Goal: Communication & Community: Answer question/provide support

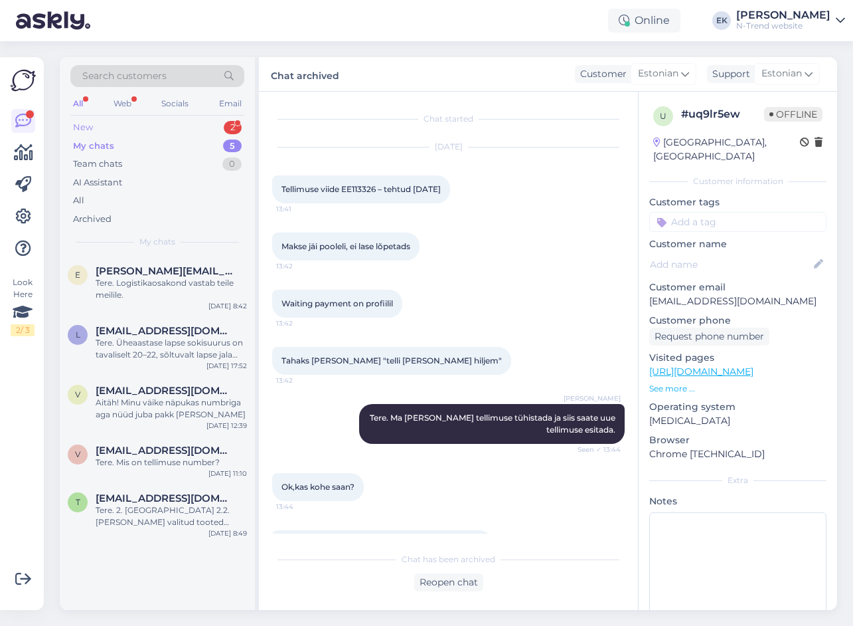
scroll to position [446, 0]
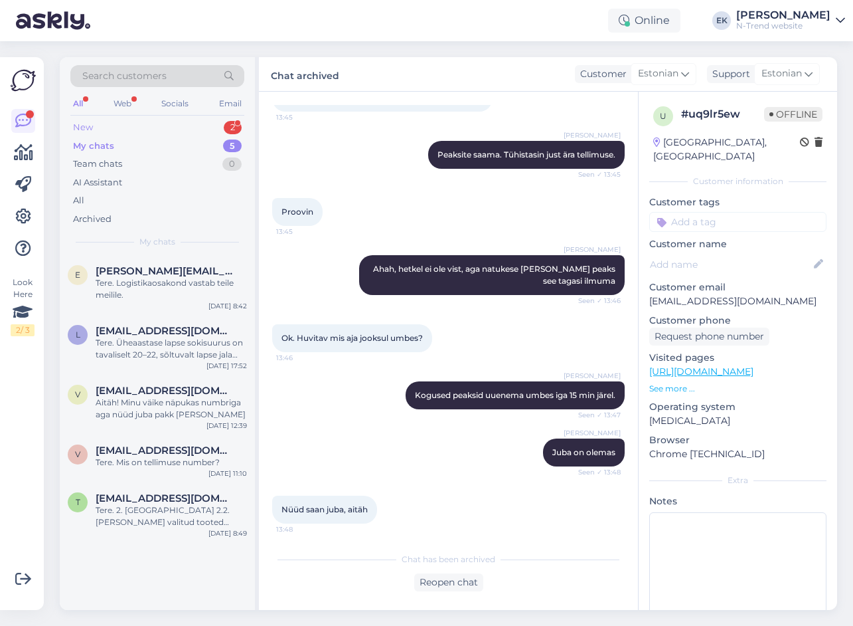
click at [98, 124] on div "New 2" at bounding box center [157, 127] width 174 height 19
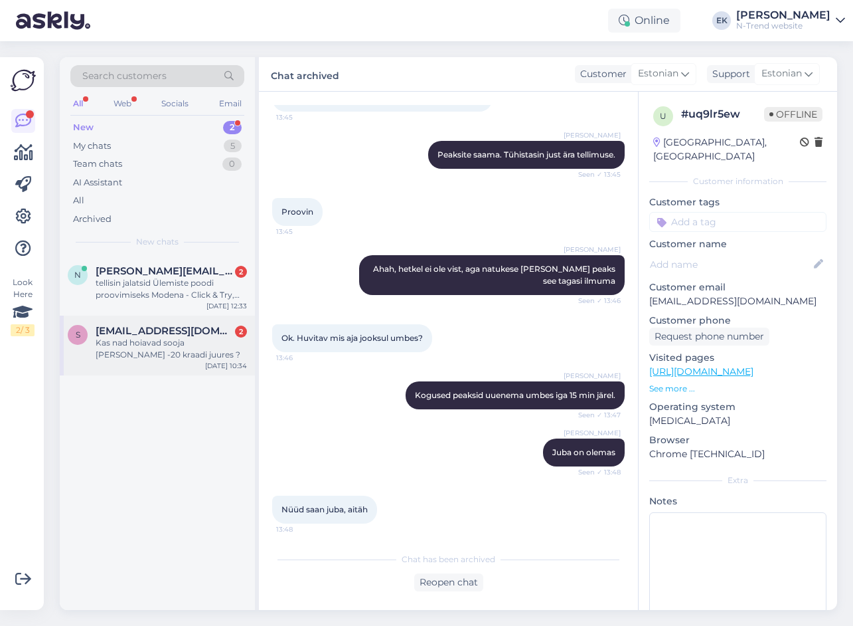
click at [137, 343] on div "Kas nad hoiavad sooja [PERSON_NAME] -20 kraadi juures ?" at bounding box center [171, 349] width 151 height 24
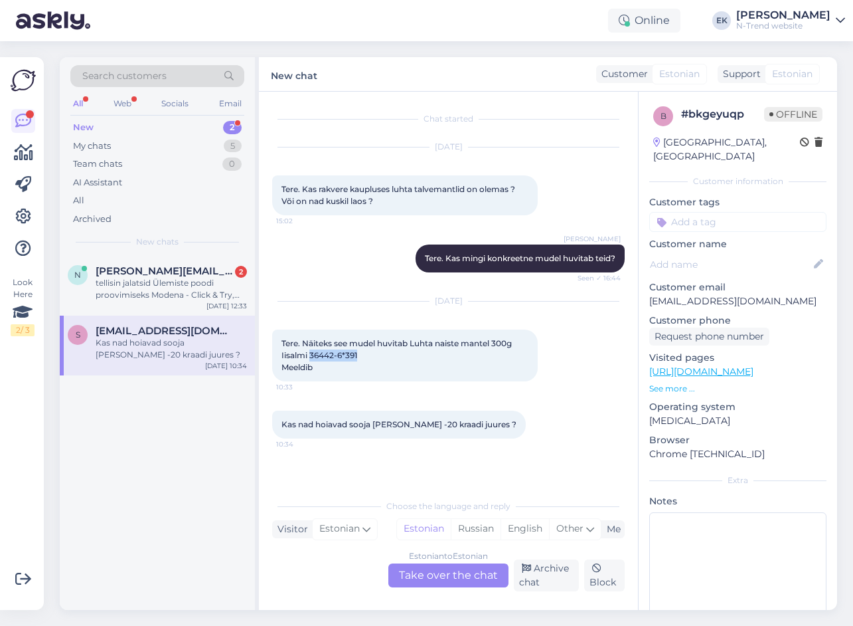
drag, startPoint x: 311, startPoint y: 355, endPoint x: 362, endPoint y: 357, distance: 51.2
click at [362, 357] on div "Tere. Näiteks see mudel huvitab Luhta naiste mantel 300g Iisalmi 36442-6*391 Me…" at bounding box center [405, 355] width 266 height 52
copy span "36442-6*391"
click at [429, 578] on div "Estonian to Estonian Take over the chat" at bounding box center [449, 575] width 120 height 24
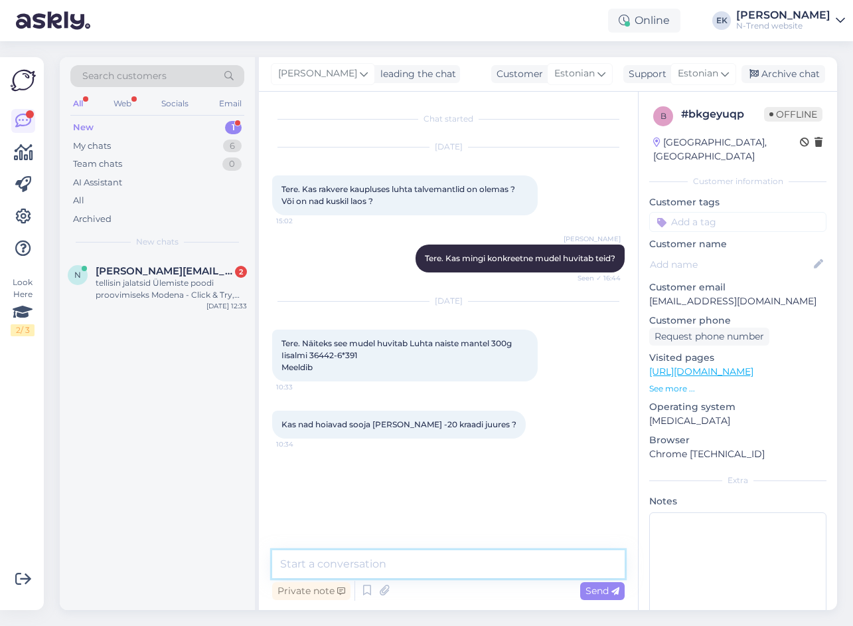
click at [367, 563] on textarea at bounding box center [448, 564] width 353 height 28
type textarea "Tere. -20% külma sobib [PERSON_NAME] see mantel"
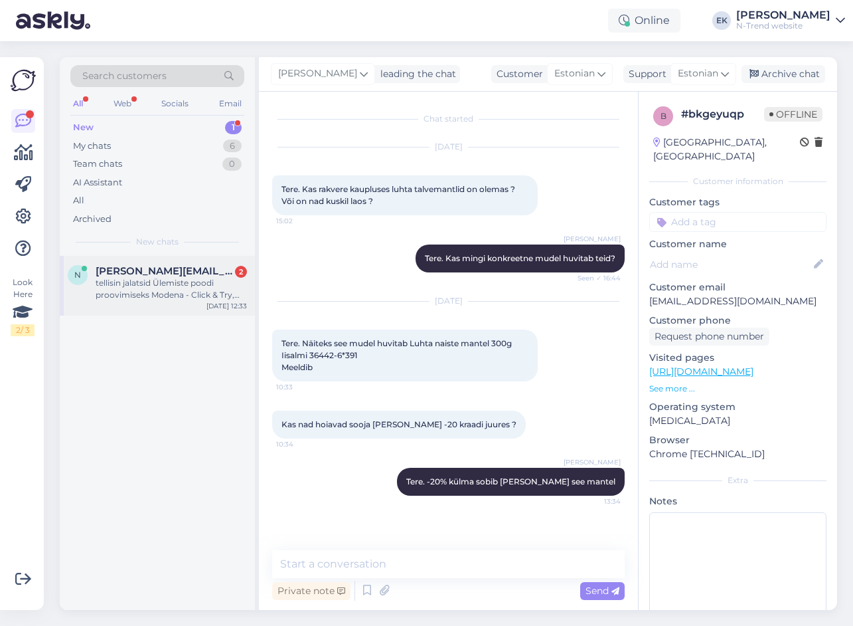
click at [128, 286] on div "tellisin jalatsid Ülemiste poodi proovimiseks Modena - Click & Try, tellimus vi…" at bounding box center [171, 289] width 151 height 24
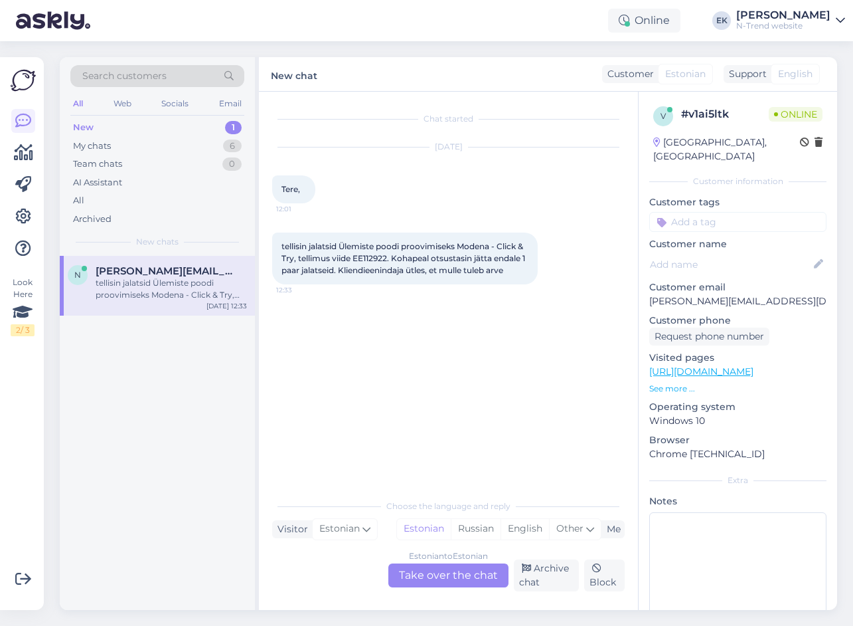
click at [448, 574] on div "Estonian to Estonian Take over the chat" at bounding box center [449, 575] width 120 height 24
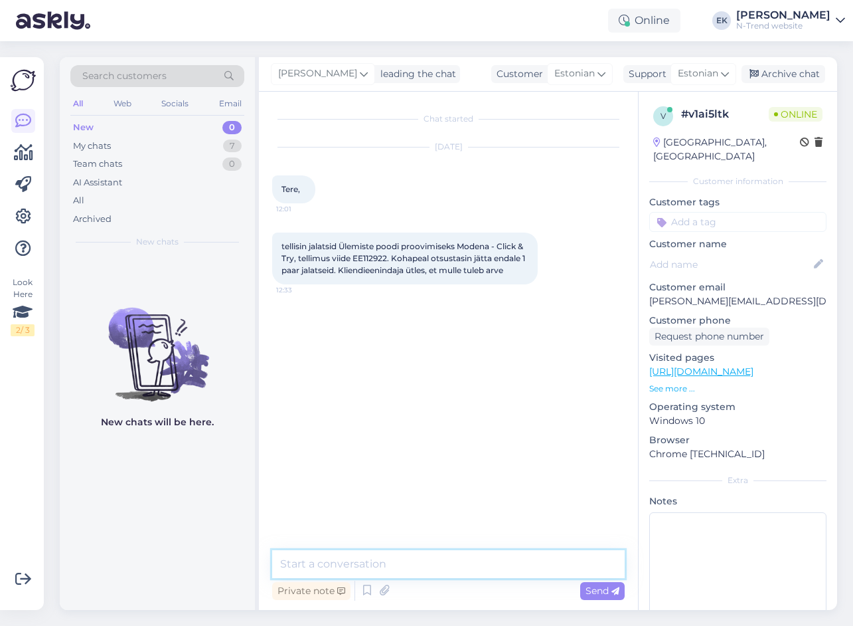
click at [401, 564] on textarea at bounding box center [448, 564] width 353 height 28
type textarea "Tere."
click at [600, 594] on span "Send" at bounding box center [603, 590] width 34 height 12
click at [364, 257] on span "tellisin jalatsid Ülemiste poodi proovimiseks Modena - Click & Try, tellimus vi…" at bounding box center [405, 258] width 246 height 34
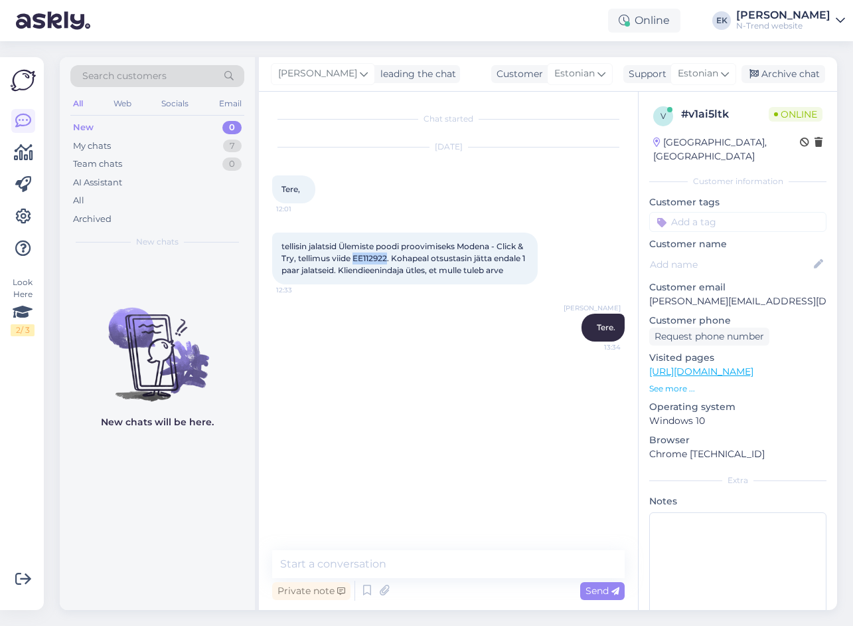
copy span "EE112922"
click at [337, 563] on textarea at bounding box center [448, 564] width 353 height 28
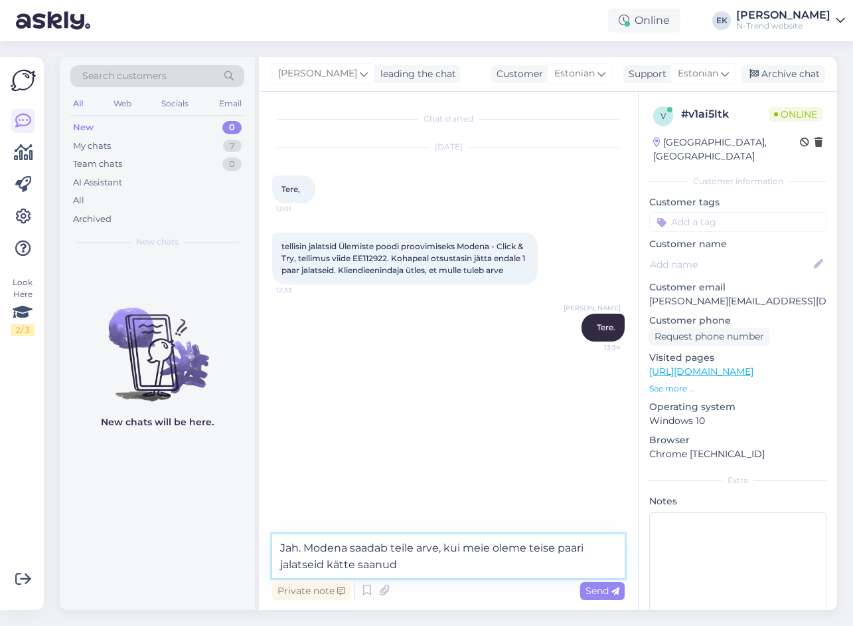
type textarea "Jah. Modena saadab teile arve, kui meie oleme teise paari jalatseid kätte saanu…"
